Goal: Task Accomplishment & Management: Use online tool/utility

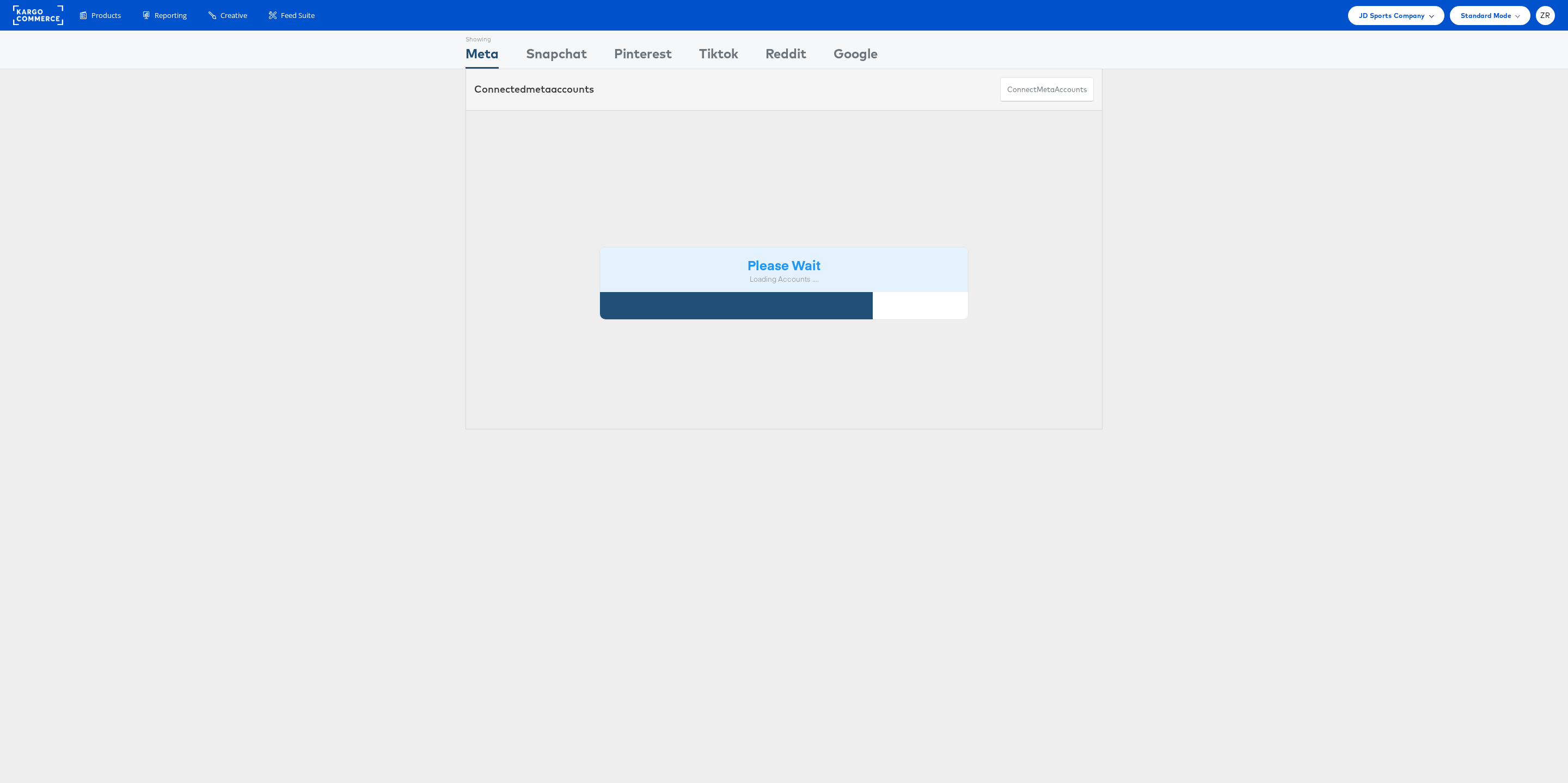
click at [1408, 16] on span "JD Sports Company" at bounding box center [1392, 15] width 66 height 11
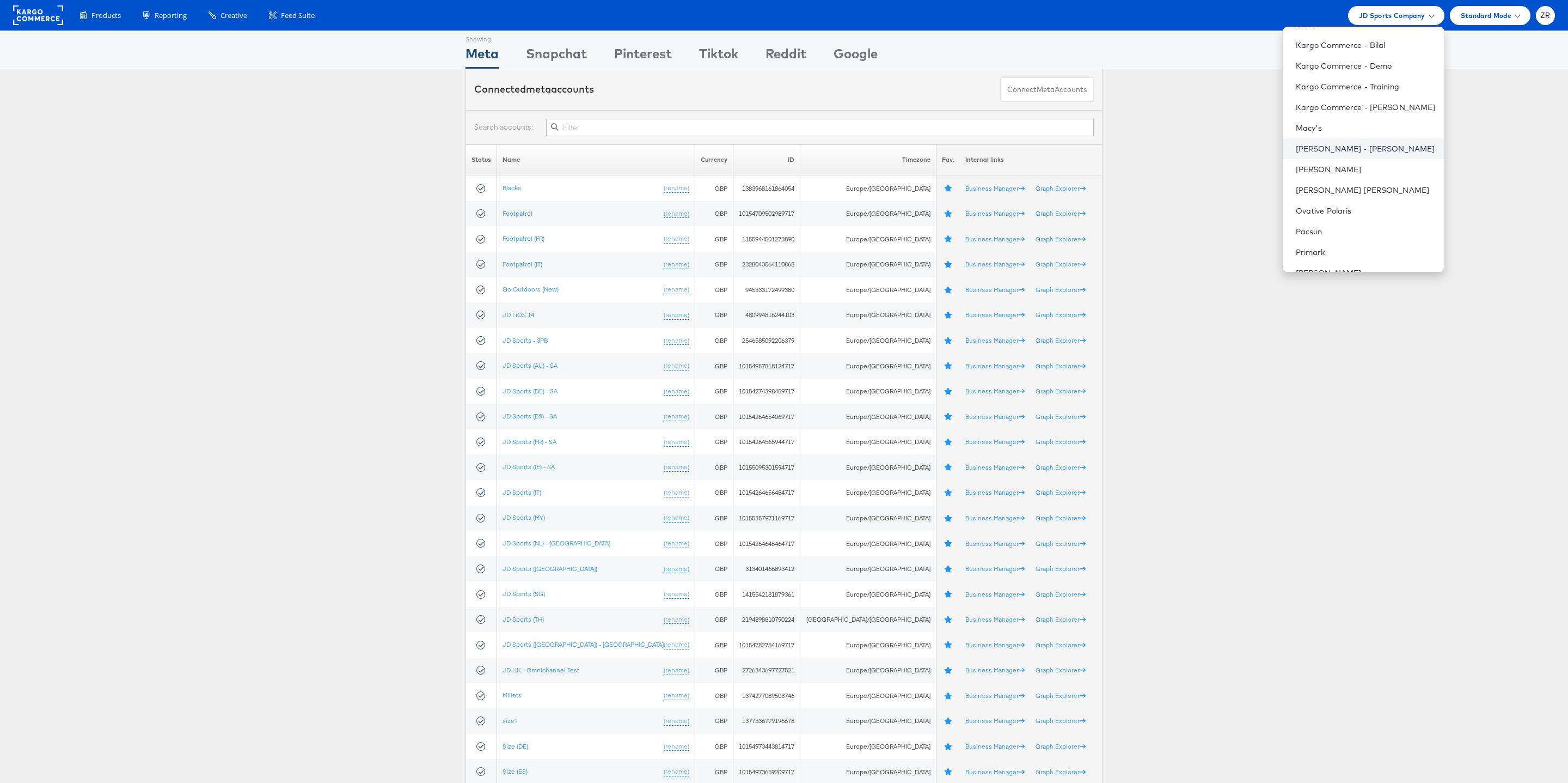
scroll to position [373, 0]
click at [1337, 105] on link "[PERSON_NAME]" at bounding box center [1365, 102] width 140 height 11
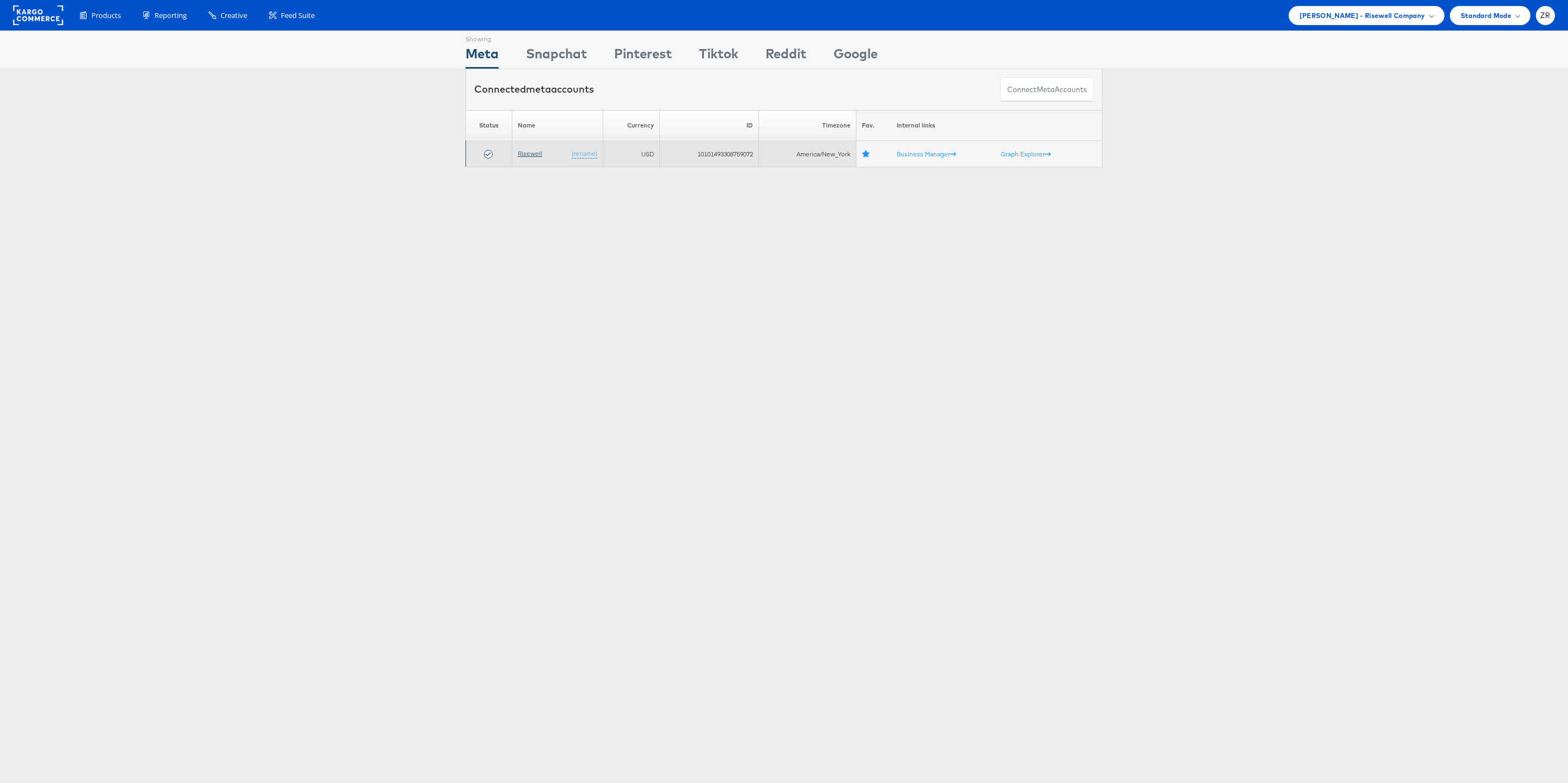
click at [533, 155] on link "Risewell" at bounding box center [530, 153] width 25 height 8
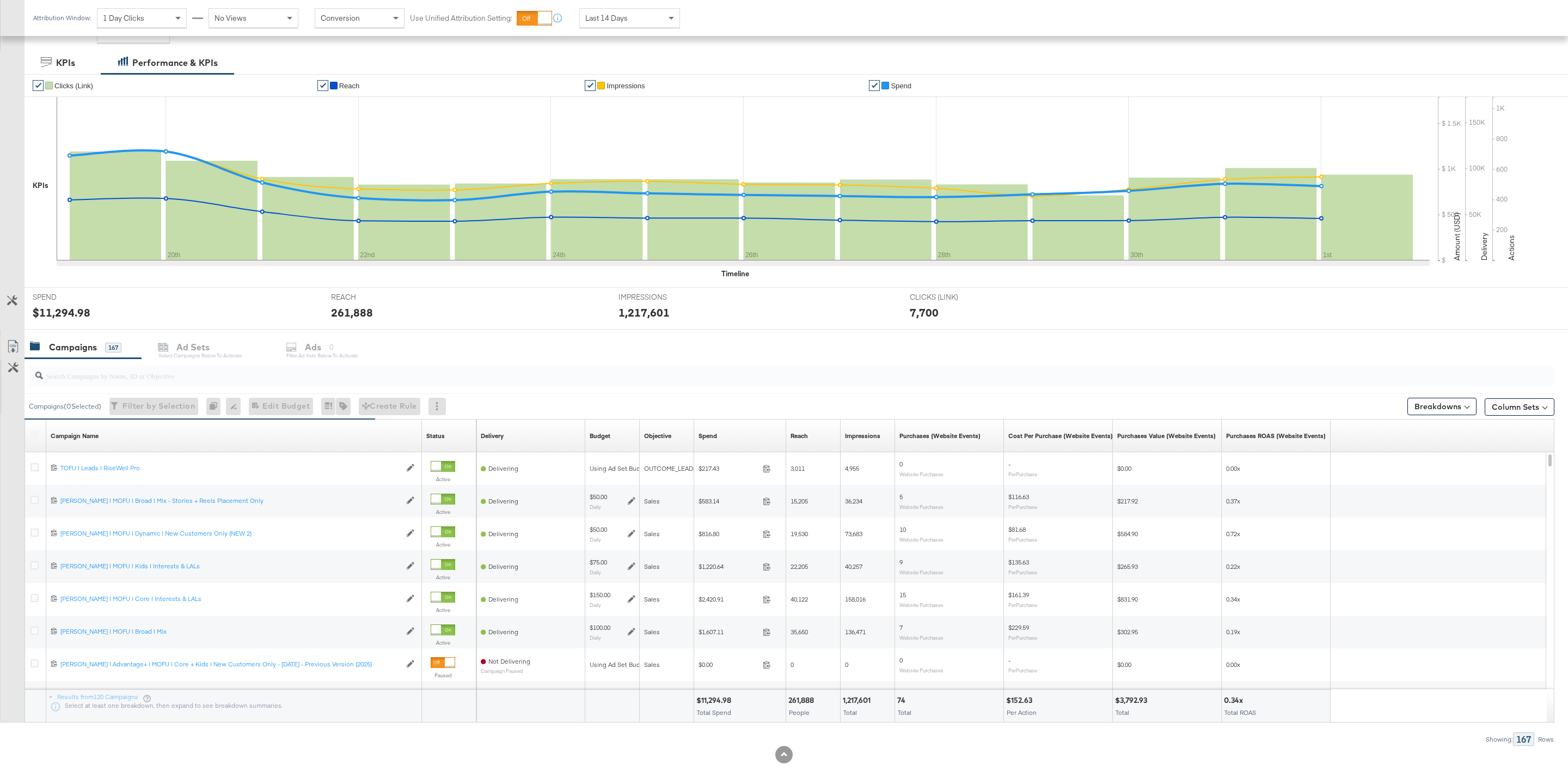
scroll to position [165, 0]
click at [125, 371] on input "search" at bounding box center [727, 370] width 1367 height 22
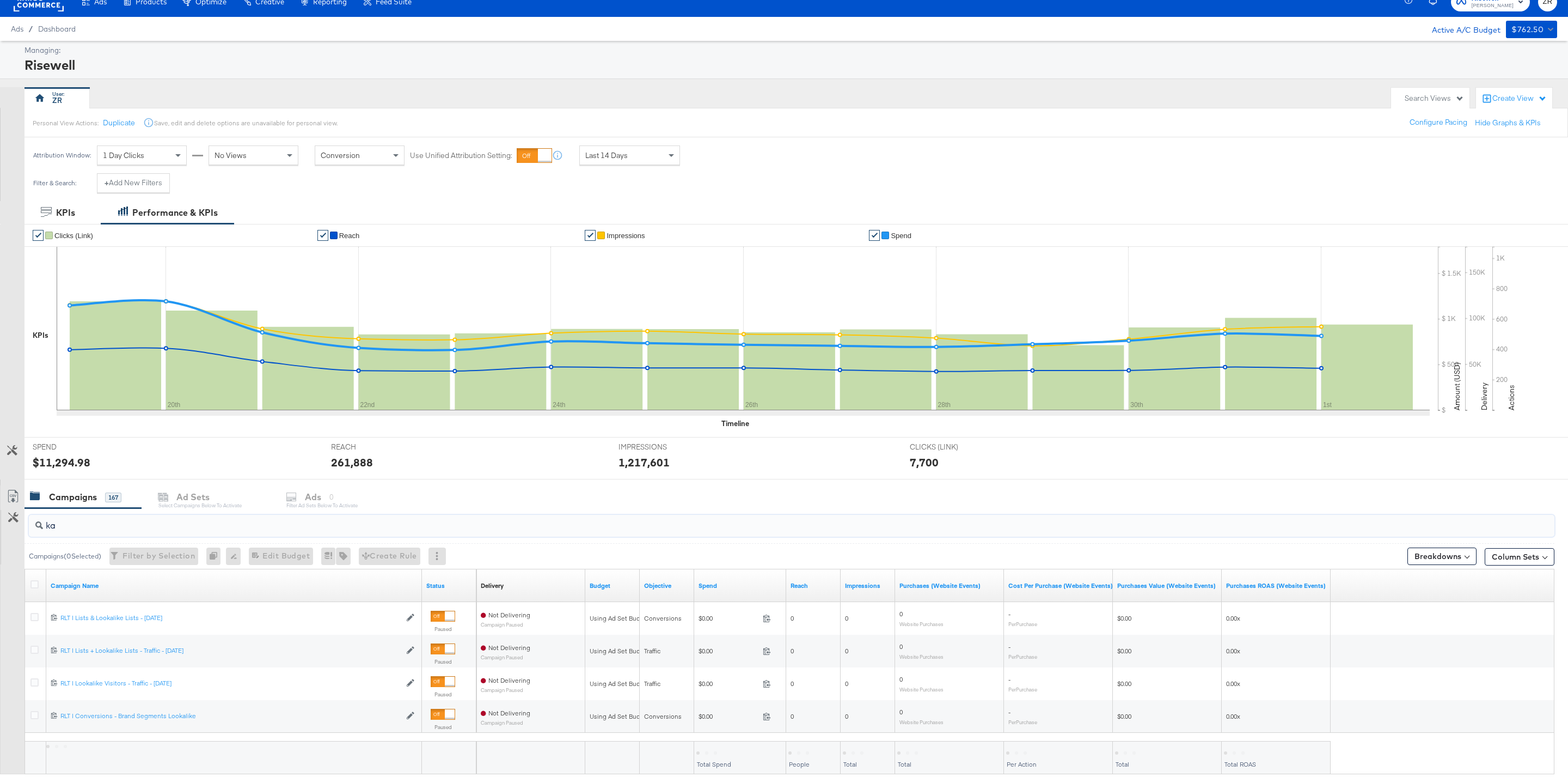
scroll to position [79, 0]
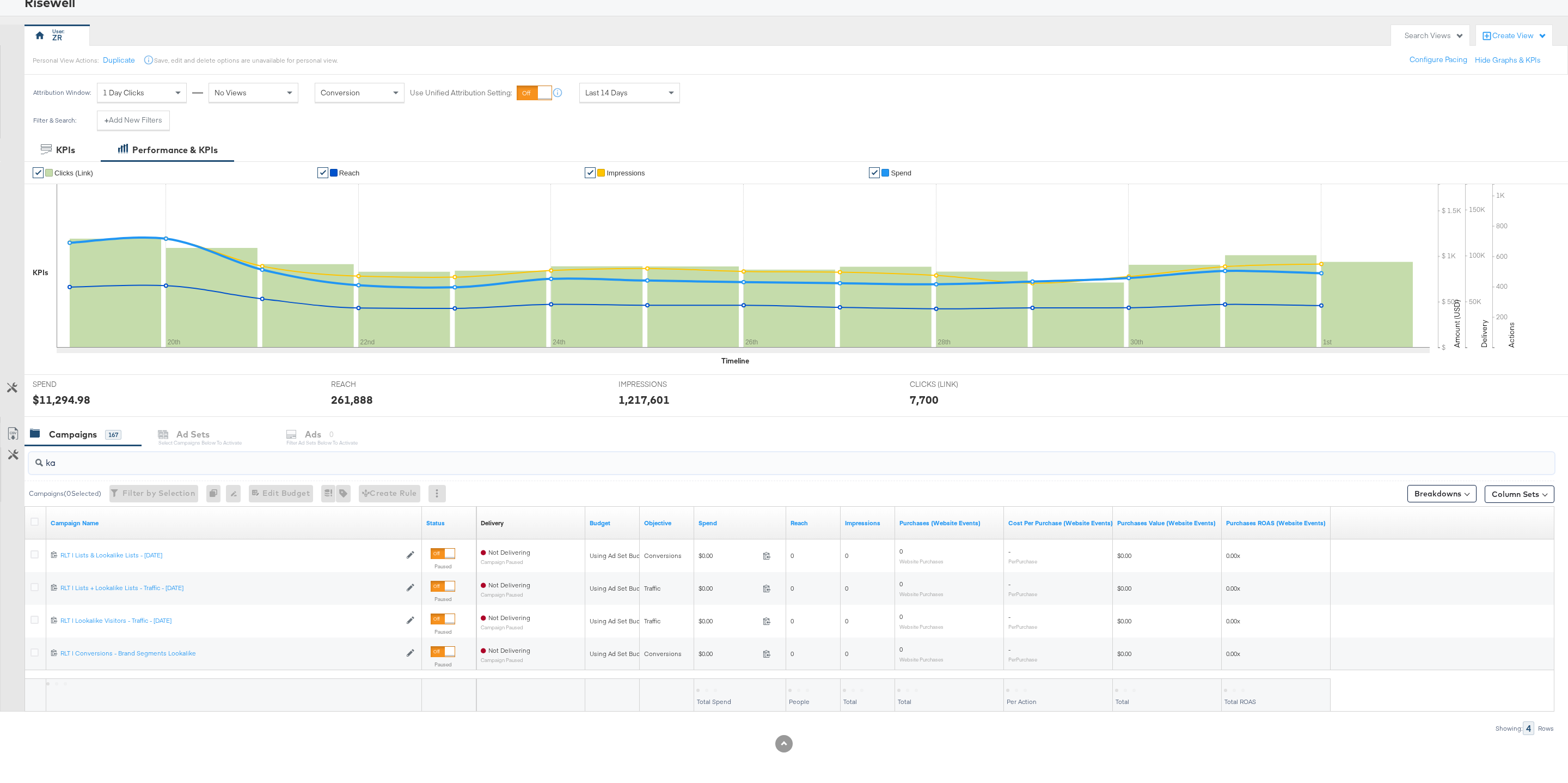
type input "k"
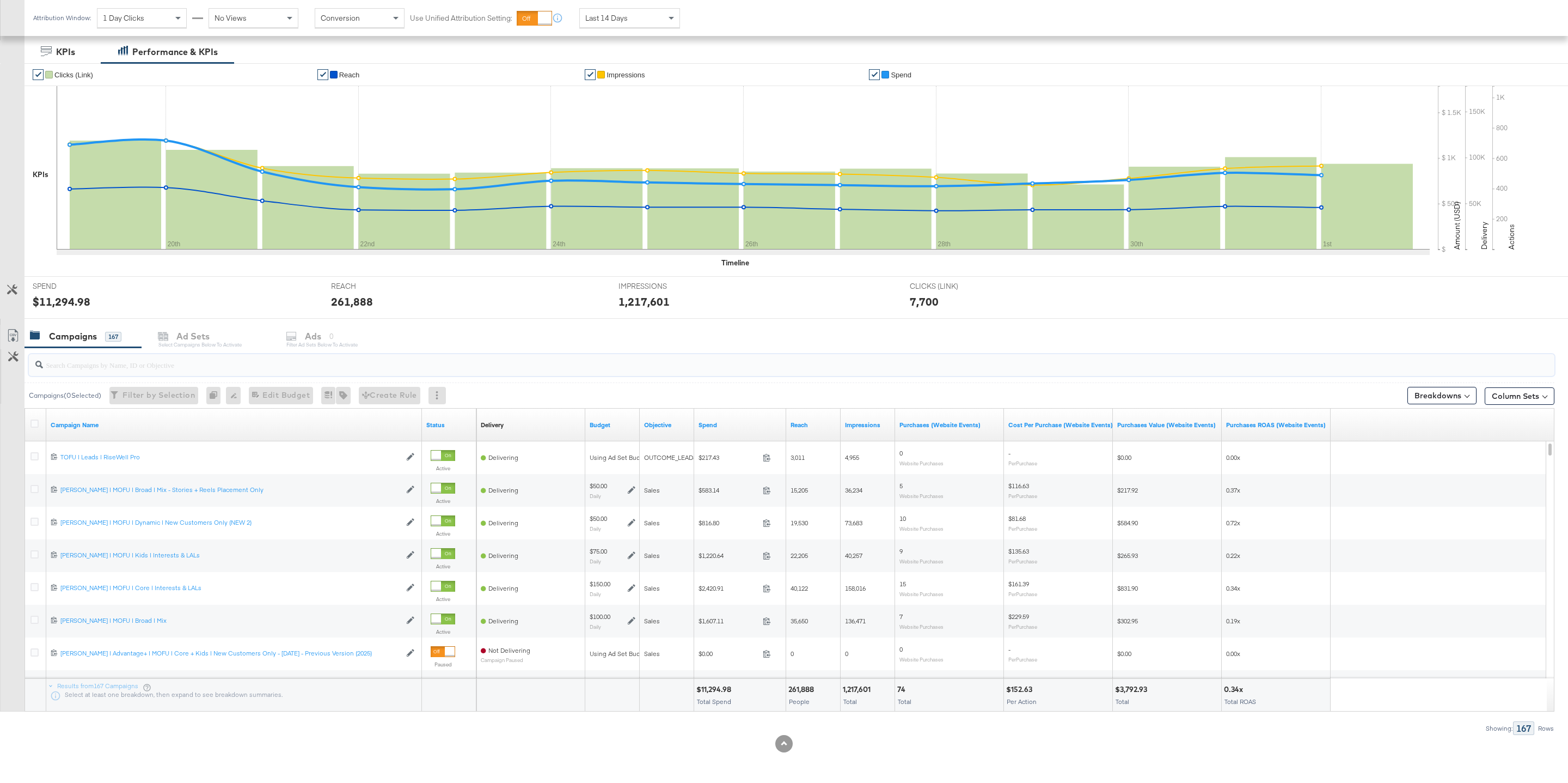
scroll to position [177, 0]
drag, startPoint x: 638, startPoint y: 422, endPoint x: 748, endPoint y: 420, distance: 110.0
click at [748, 420] on div "Delivery Sorting Unavailable Budget Objective Spend Reach Impressions Purchases…" at bounding box center [903, 424] width 854 height 33
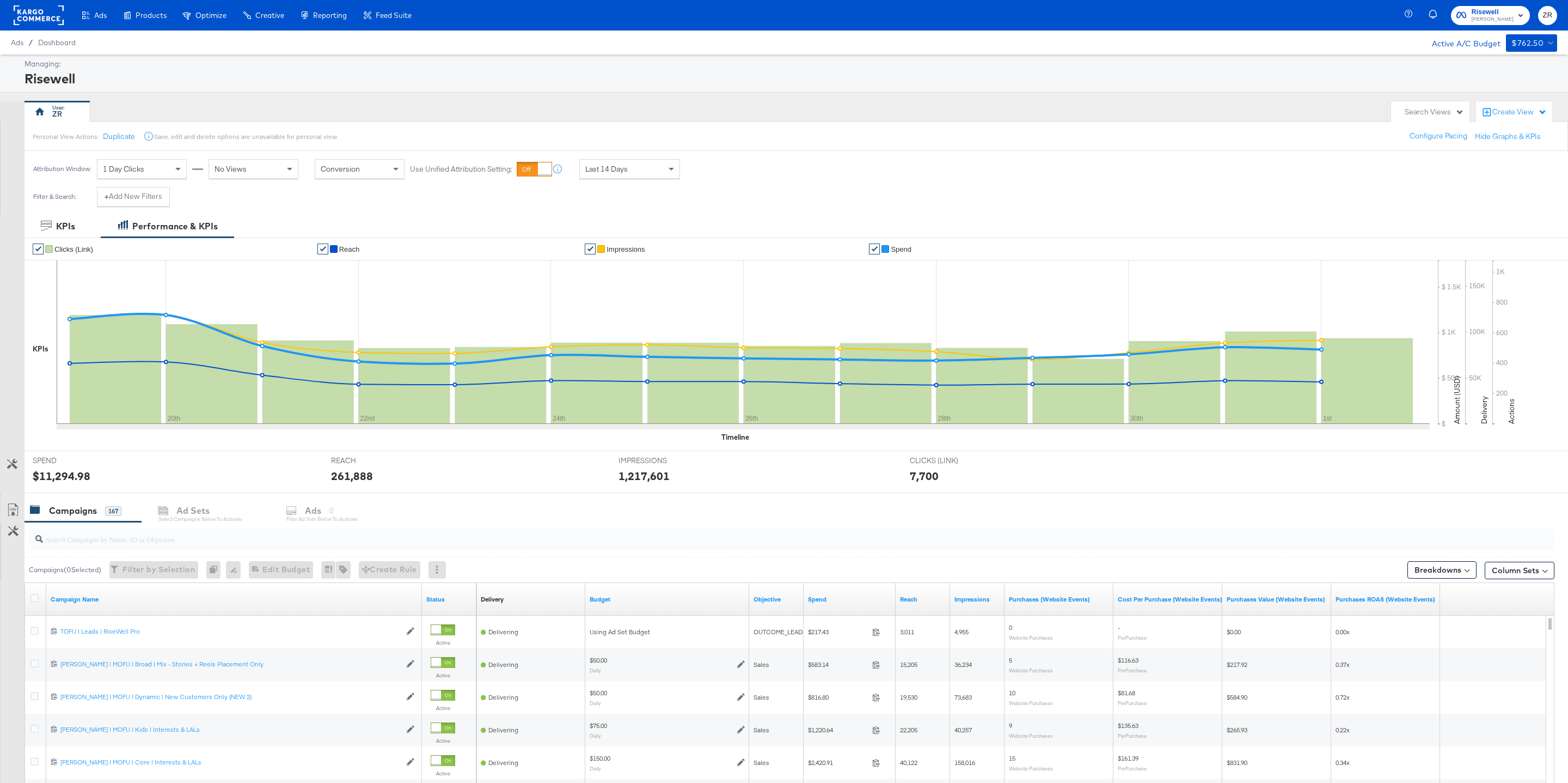
click at [1452, 114] on div "Search Views" at bounding box center [1434, 111] width 59 height 10
click at [1529, 110] on div "Create View" at bounding box center [1520, 112] width 54 height 11
